Goal: Task Accomplishment & Management: Manage account settings

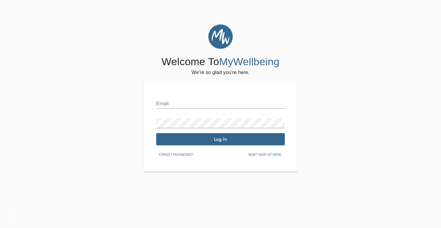
click at [174, 98] on div "Email" at bounding box center [220, 101] width 129 height 15
click at [174, 100] on input "text" at bounding box center [220, 104] width 129 height 10
type input "[EMAIL_ADDRESS][DOMAIN_NAME]"
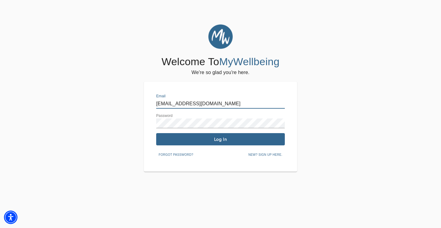
click at [219, 140] on span "Log In" at bounding box center [221, 140] width 124 height 6
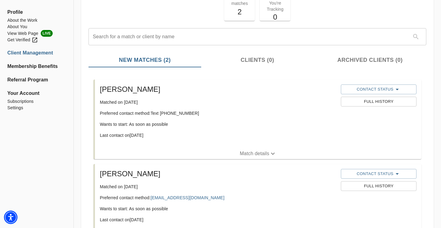
scroll to position [47, 0]
click at [384, 173] on span "Contact Status" at bounding box center [378, 174] width 69 height 7
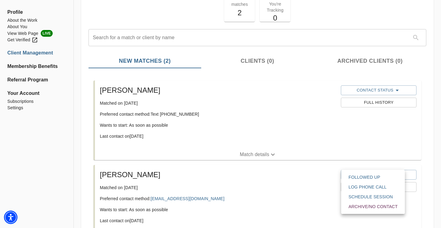
click at [317, 0] on div at bounding box center [220, 0] width 441 height 0
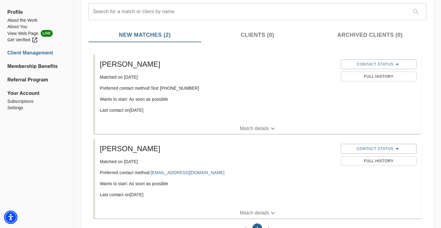
scroll to position [102, 0]
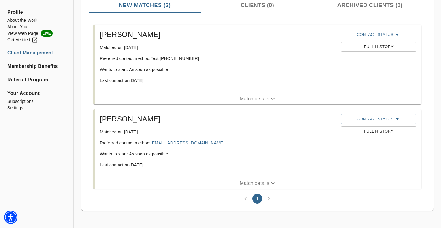
click at [384, 132] on span "Full History" at bounding box center [378, 131] width 69 height 7
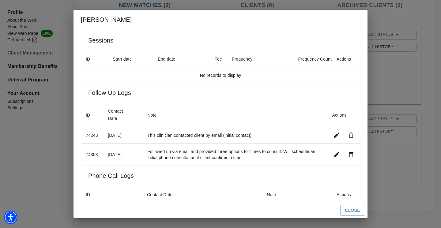
scroll to position [0, 0]
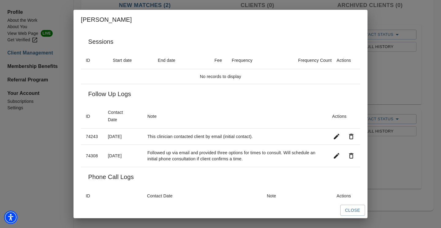
drag, startPoint x: 254, startPoint y: 159, endPoint x: 139, endPoint y: 153, distance: 114.8
click at [139, 153] on tr "74308 [DATE] Followed up via email and provided three options for times to cons…" at bounding box center [221, 156] width 280 height 22
copy tr "Followed up via email and provided three options for times to consult. Will sch…"
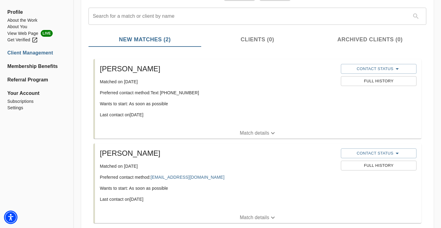
scroll to position [47, 0]
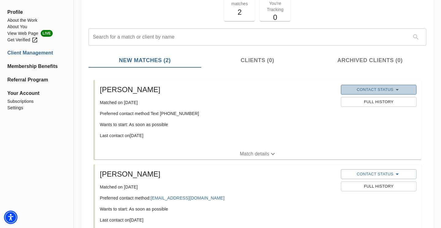
click at [363, 90] on span "Contact Status" at bounding box center [378, 89] width 69 height 7
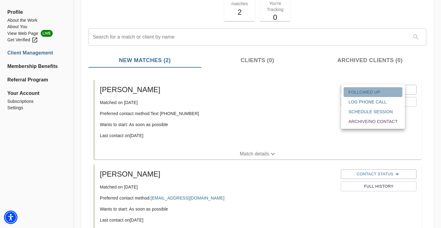
click at [363, 94] on span "Followed Up" at bounding box center [373, 92] width 49 height 6
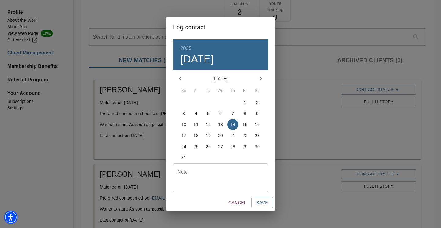
click at [190, 172] on textarea at bounding box center [220, 177] width 86 height 17
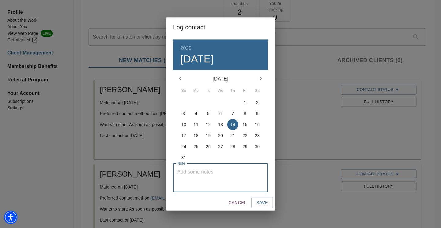
paste textarea "Followed up via email and provided three options for times to consult. Will sch…"
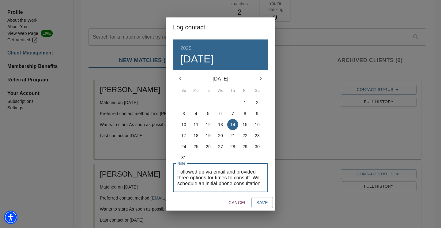
click at [189, 170] on textarea "Followed up via email and provided three options for times to consult. Will sch…" at bounding box center [220, 177] width 86 height 17
drag, startPoint x: 254, startPoint y: 171, endPoint x: 242, endPoint y: 172, distance: 12.0
click at [242, 172] on textarea "This clinician followed up via email and provided three options for times to co…" at bounding box center [220, 177] width 86 height 17
click at [204, 173] on textarea "This clinician followed up via text message and provided three options for time…" at bounding box center [220, 177] width 86 height 17
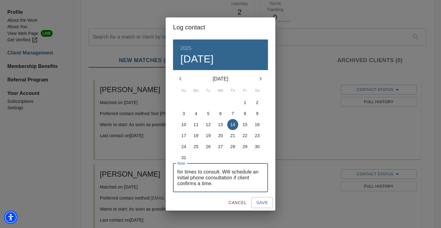
scroll to position [0, 0]
type textarea "This clinician followed up via text message and provided three options for time…"
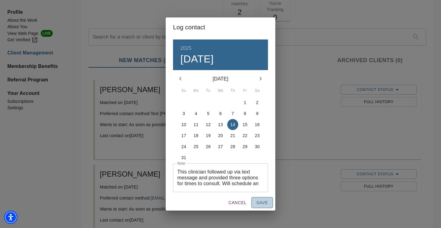
click at [265, 202] on span "Save" at bounding box center [263, 203] width 12 height 8
